Goal: Task Accomplishment & Management: Complete application form

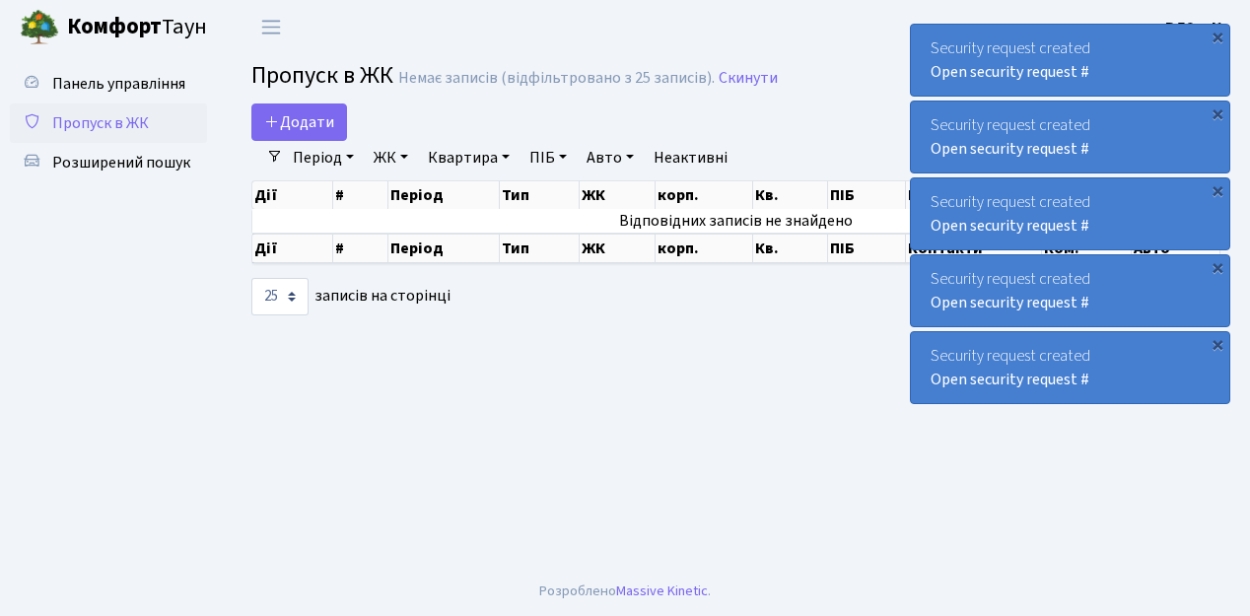
select select "25"
click at [337, 137] on link "Додати" at bounding box center [299, 122] width 96 height 37
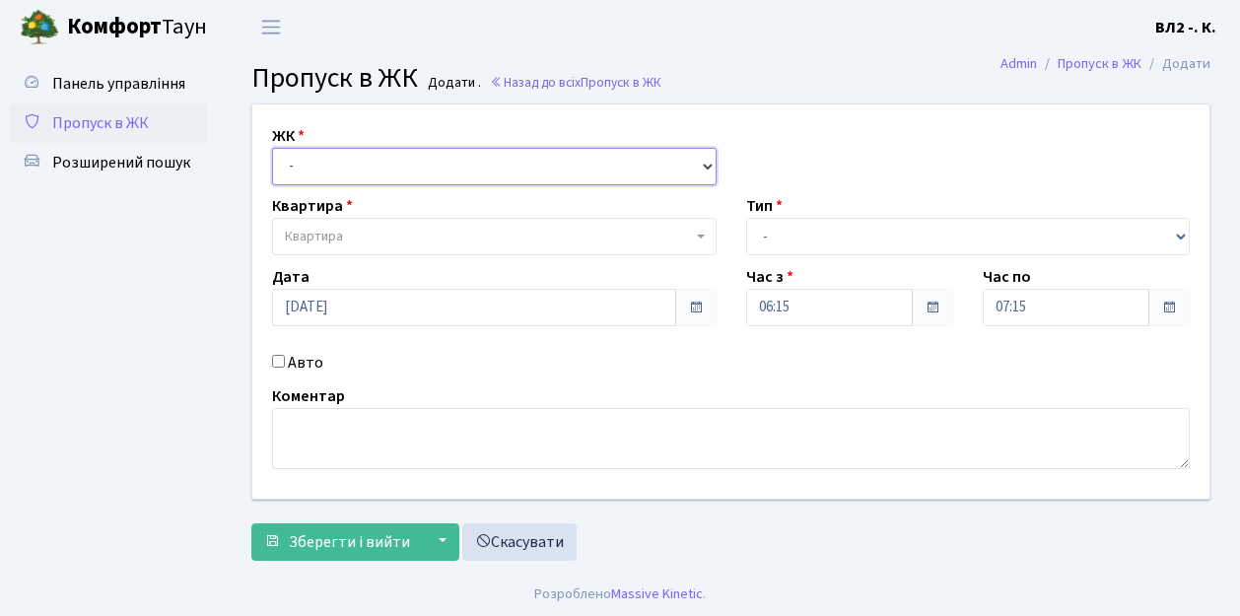
click at [705, 161] on select "- ВЛ1, Ужгородський пров., 4/1 ВЛ2, Голосіївський просп., 76 ВЛ3, пр.Голосіївсь…" at bounding box center [494, 166] width 445 height 37
select select "317"
click at [272, 148] on select "- ВЛ1, Ужгородський пров., 4/1 ВЛ2, Голосіївський просп., 76 ВЛ3, пр.Голосіївсь…" at bounding box center [494, 166] width 445 height 37
select select
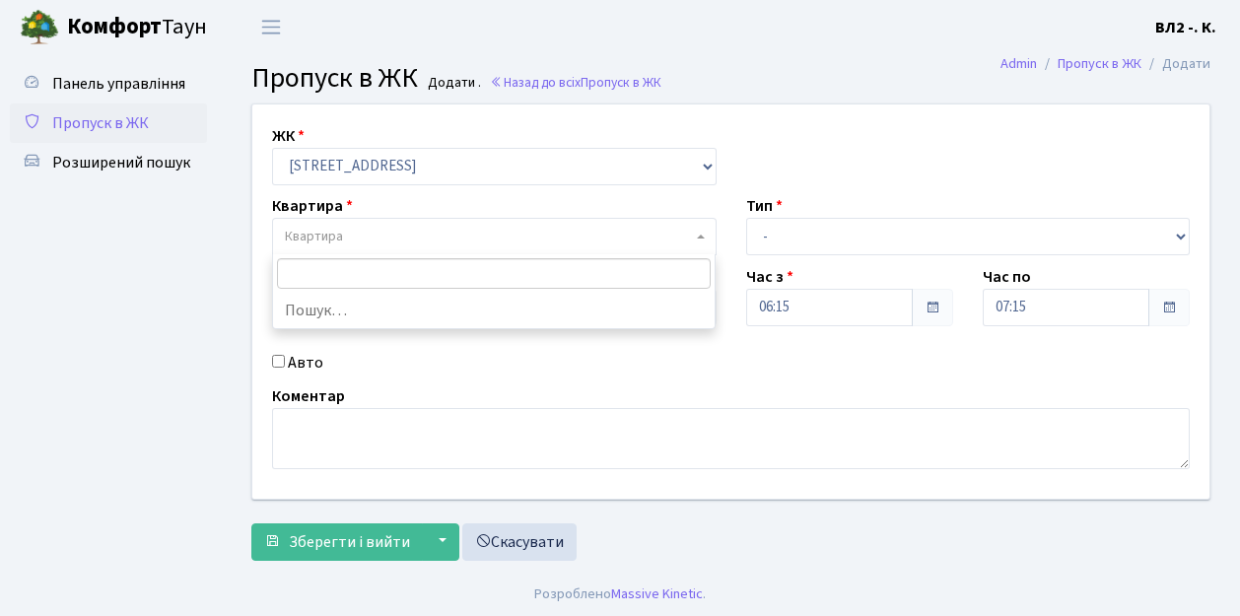
click at [700, 236] on b at bounding box center [701, 237] width 8 height 4
type input "124"
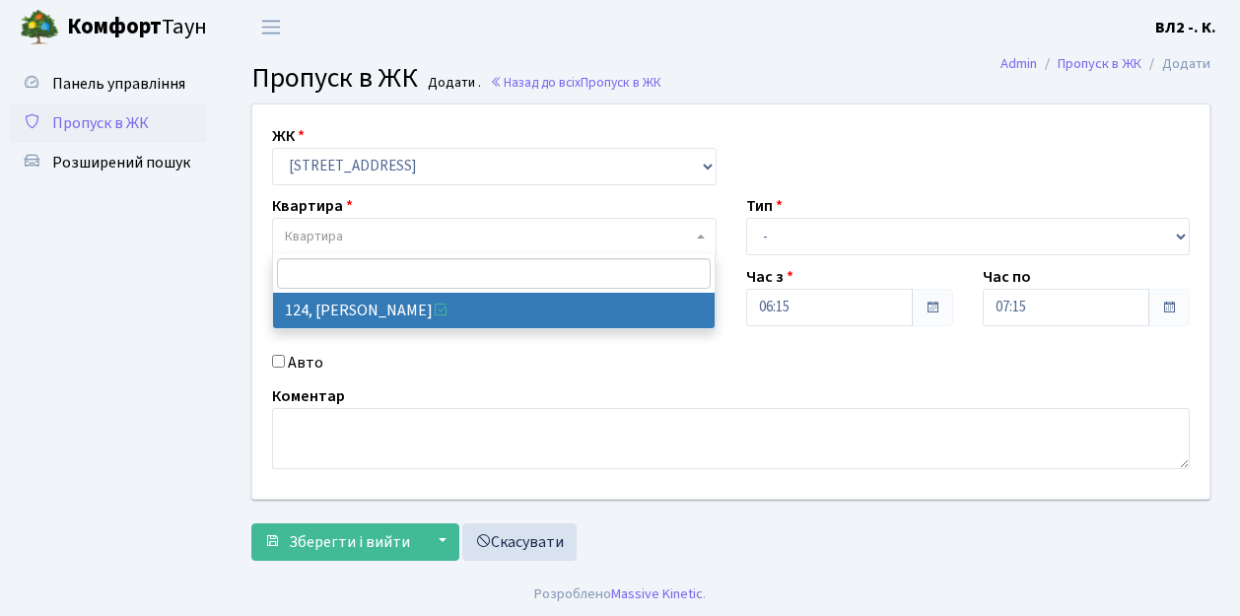
select select "38308"
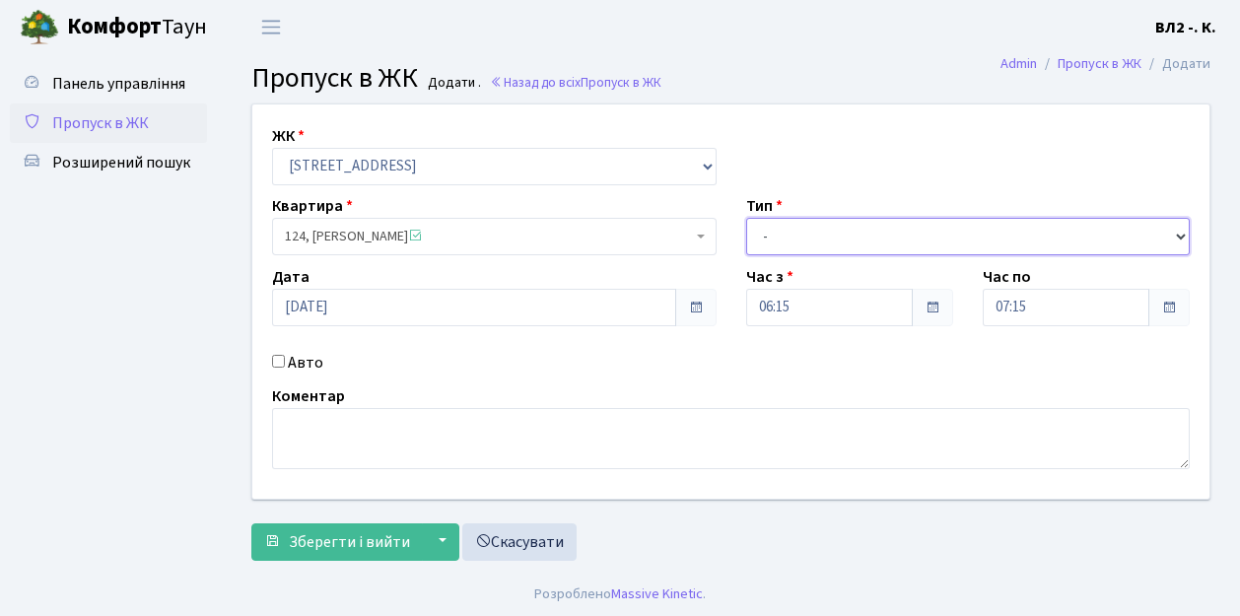
drag, startPoint x: 1180, startPoint y: 237, endPoint x: 1144, endPoint y: 231, distance: 37.0
click at [1180, 237] on select "- Доставка Таксі Гості Сервіс" at bounding box center [968, 236] width 445 height 37
select select "1"
click at [746, 218] on select "- Доставка Таксі Гості Сервіс" at bounding box center [968, 236] width 445 height 37
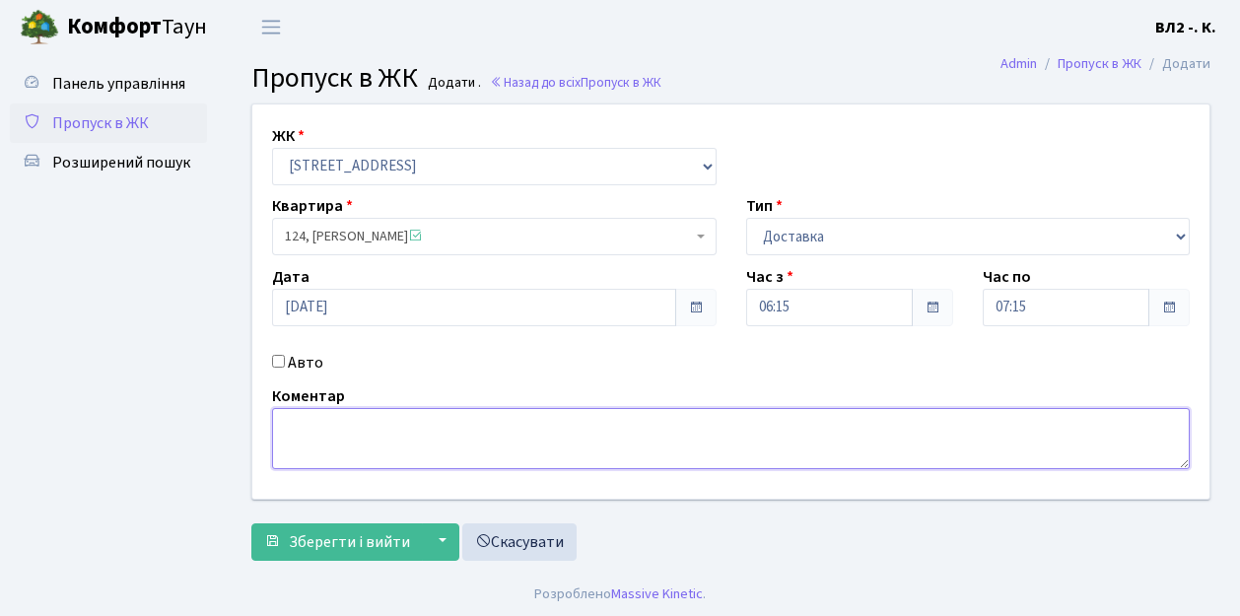
click at [331, 415] on textarea at bounding box center [731, 438] width 918 height 61
type textarea "06-22"
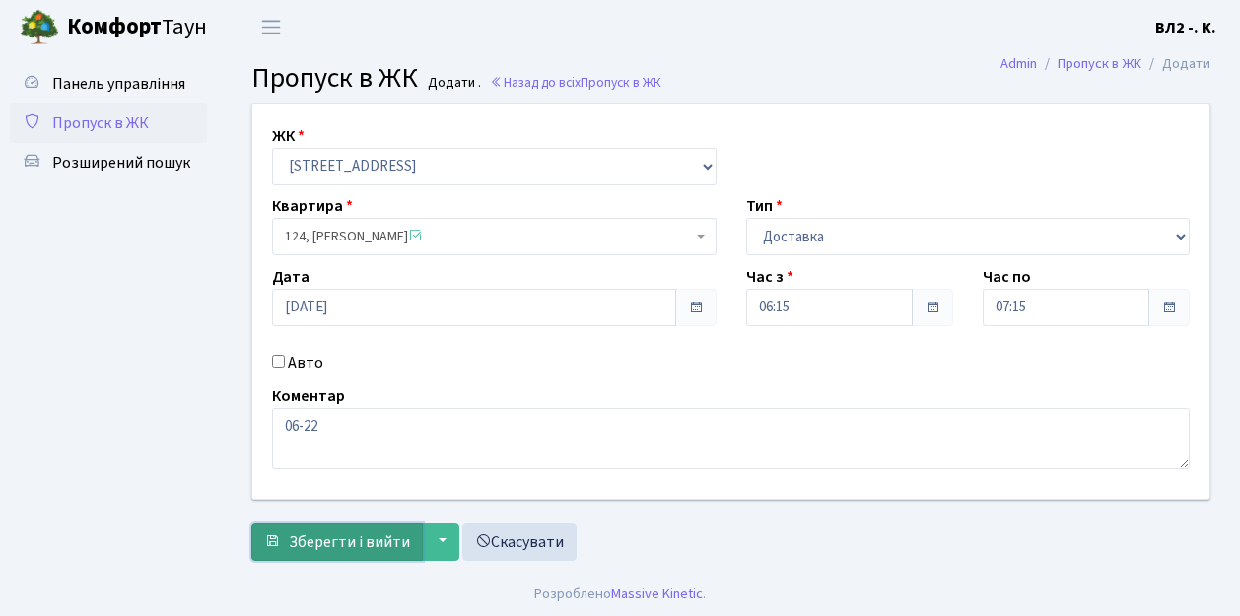
click at [312, 546] on span "Зберегти і вийти" at bounding box center [349, 542] width 121 height 22
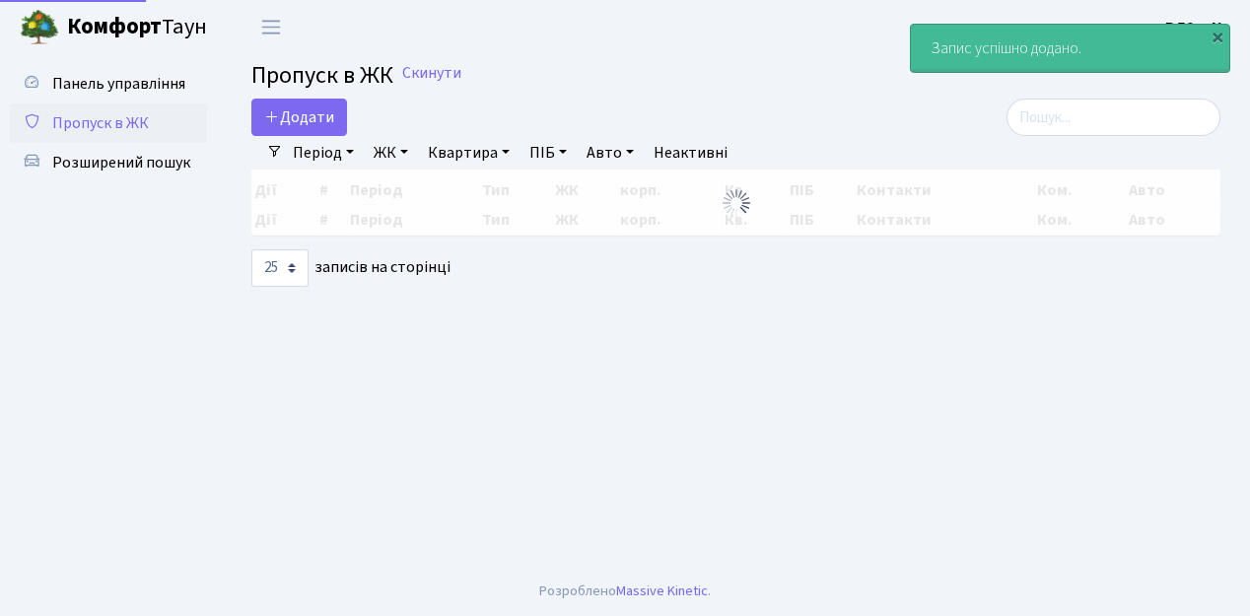
select select "25"
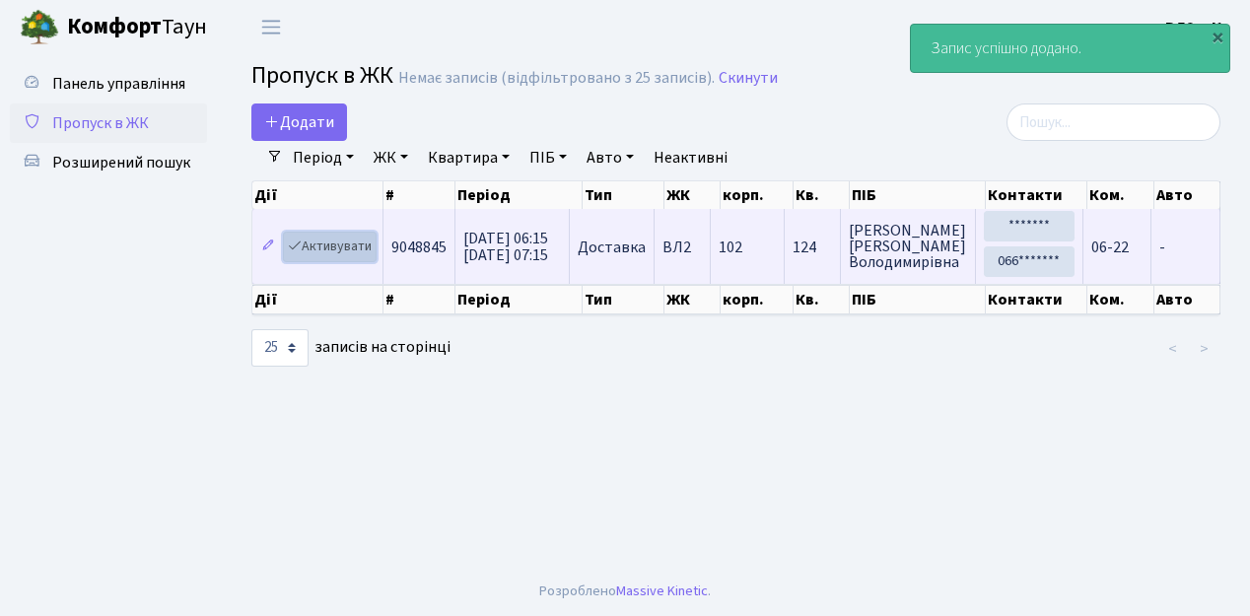
click at [369, 255] on link "Активувати" at bounding box center [330, 247] width 94 height 31
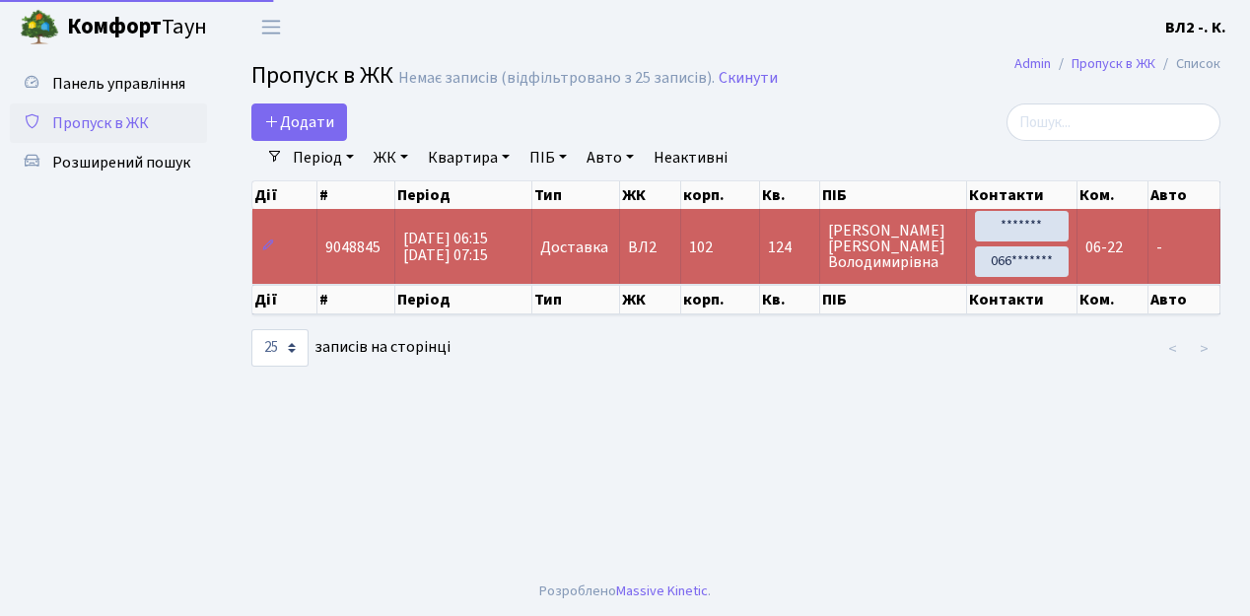
select select "25"
